Goal: Transaction & Acquisition: Purchase product/service

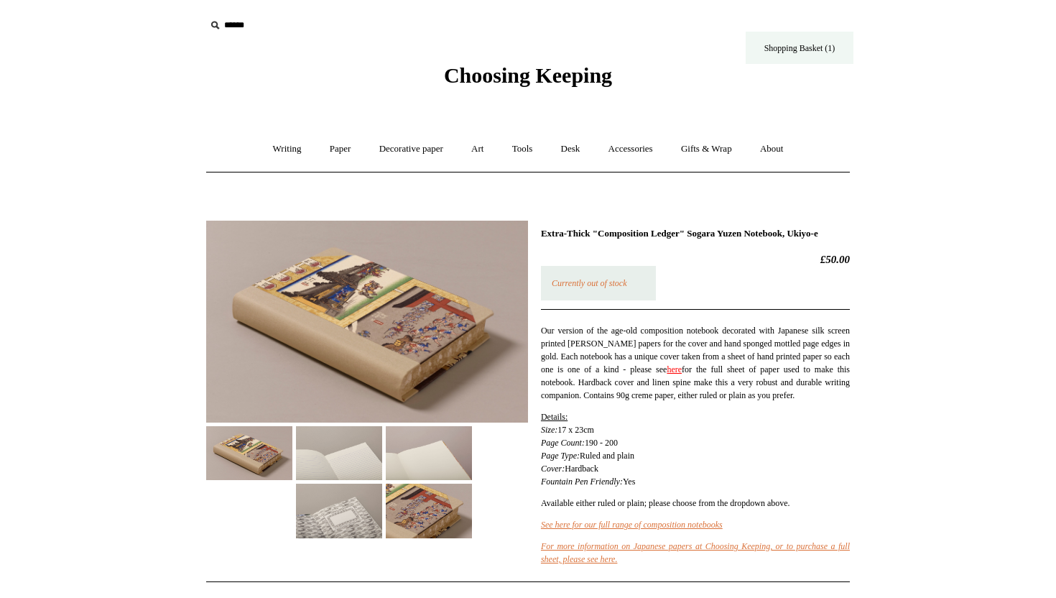
click at [820, 44] on link "Shopping Basket (1)" at bounding box center [800, 48] width 108 height 32
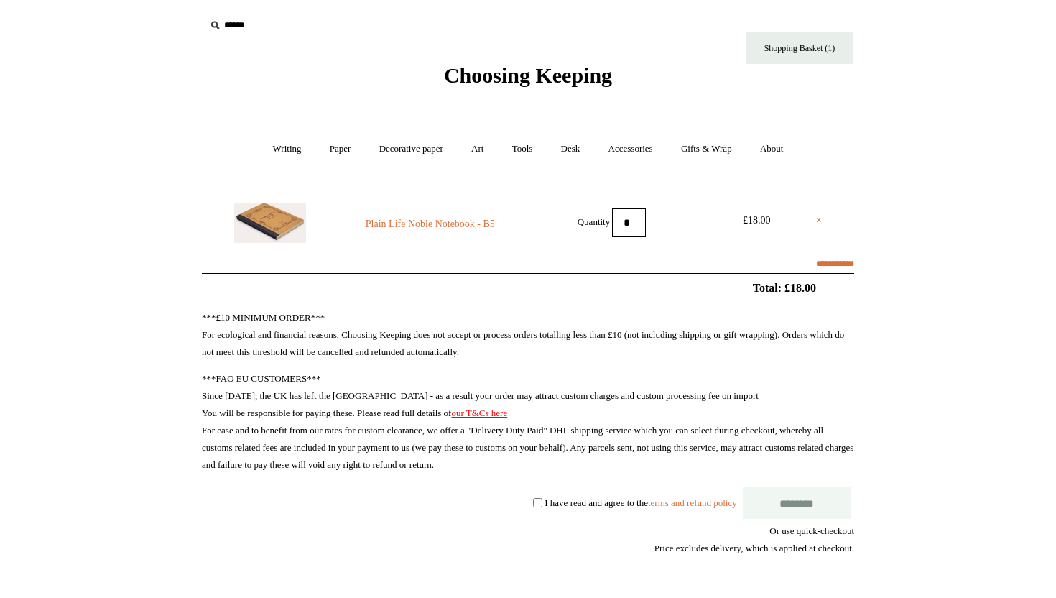
click at [273, 233] on img at bounding box center [270, 223] width 72 height 40
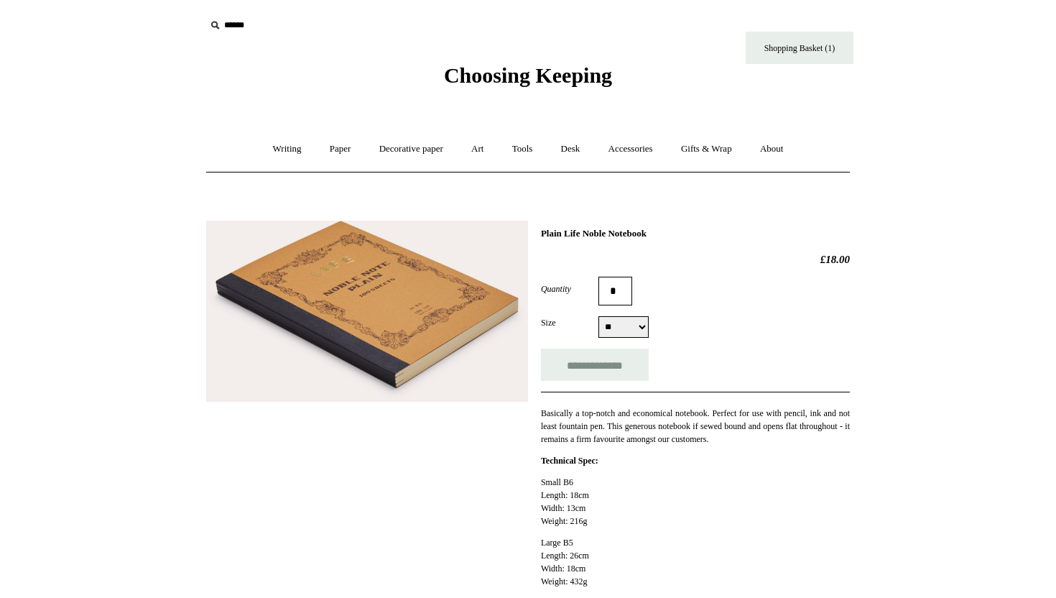
select select "**"
